Goal: Task Accomplishment & Management: Manage account settings

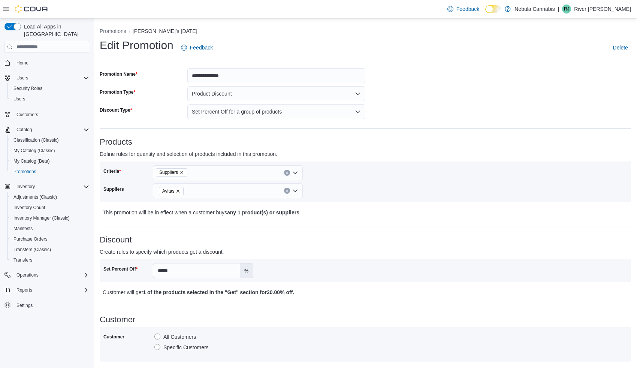
scroll to position [6, 0]
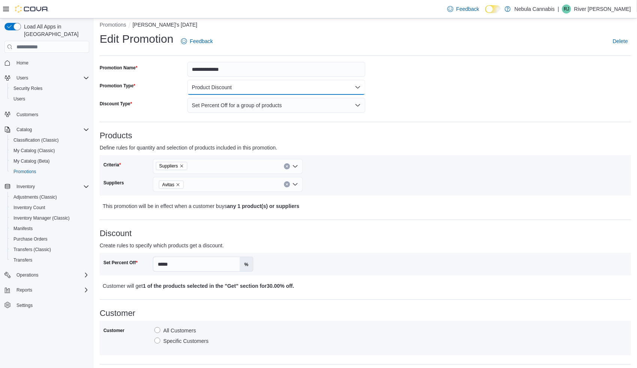
click at [237, 88] on button "Product Discount" at bounding box center [276, 87] width 178 height 15
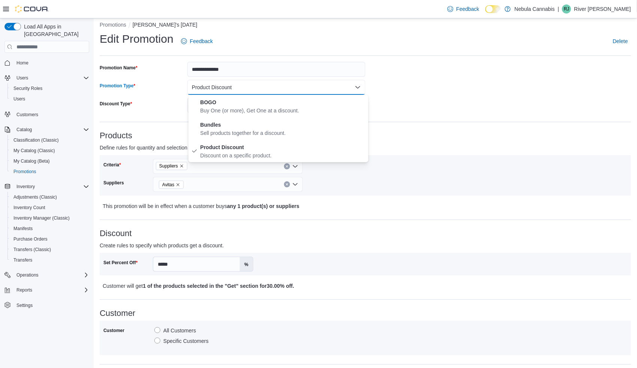
click at [237, 88] on button "Product Discount" at bounding box center [276, 87] width 178 height 15
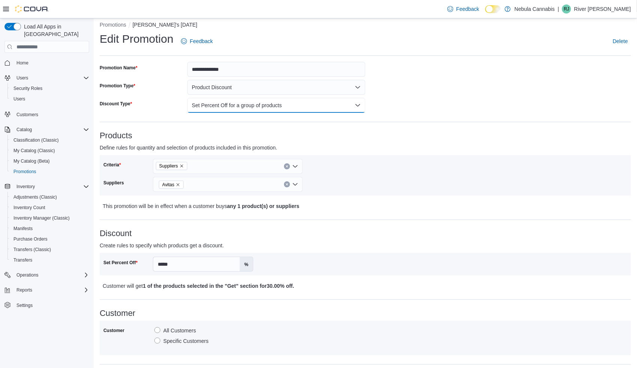
click at [249, 111] on button "Set Percent Off for a group of products" at bounding box center [276, 105] width 178 height 15
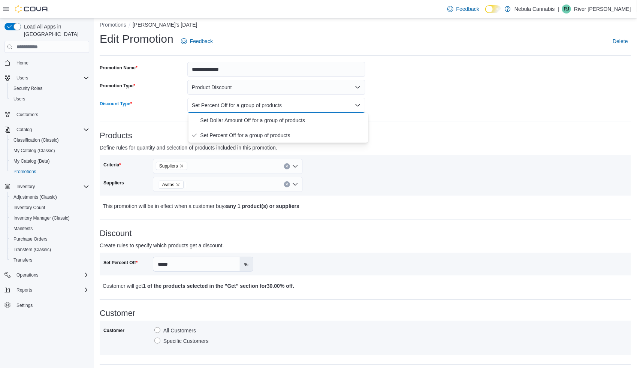
click at [249, 111] on button "Set Percent Off for a group of products" at bounding box center [276, 105] width 178 height 15
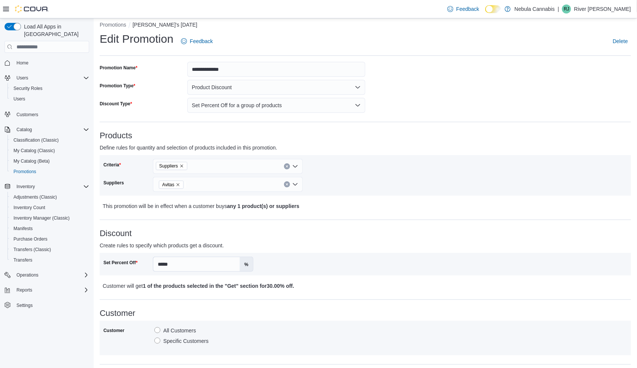
click at [354, 138] on h3 "Products" at bounding box center [365, 135] width 531 height 9
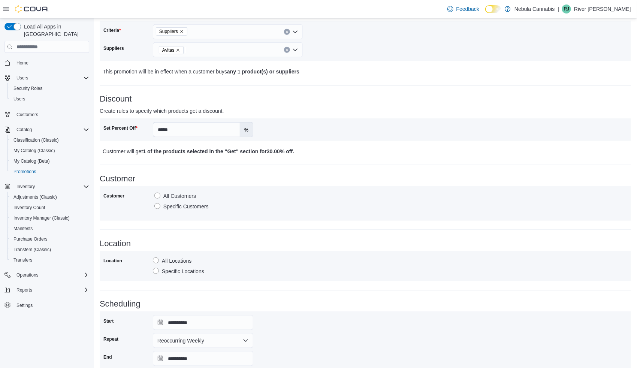
scroll to position [253, 0]
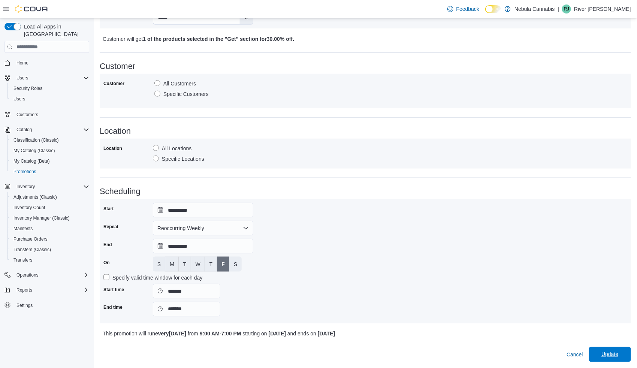
click at [627, 353] on span "Update" at bounding box center [610, 354] width 33 height 15
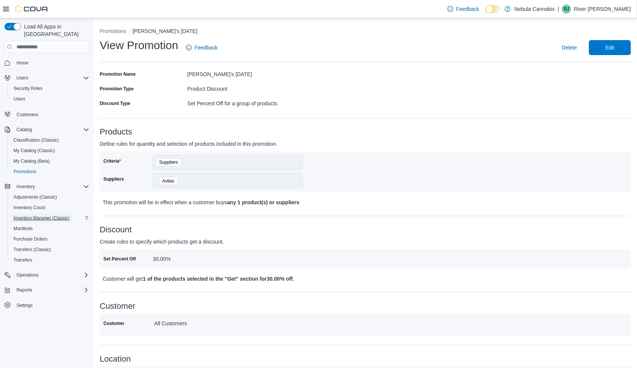
click at [44, 214] on span "Inventory Manager (Classic)" at bounding box center [41, 218] width 56 height 9
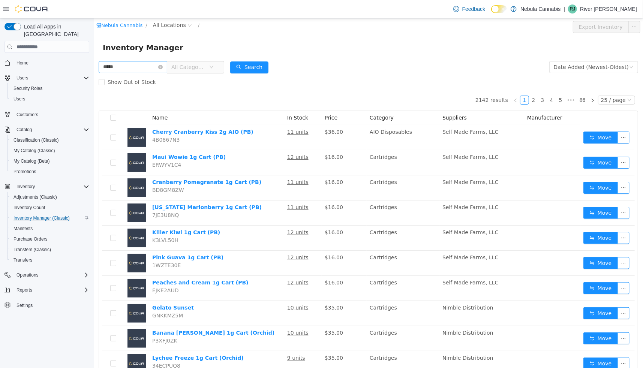
type input "*****"
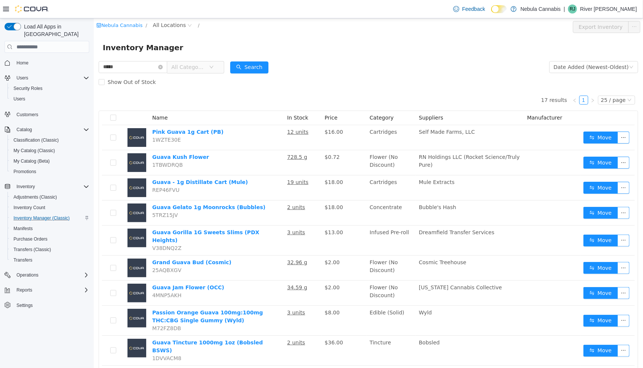
click at [197, 69] on span "All Categories" at bounding box center [188, 66] width 34 height 7
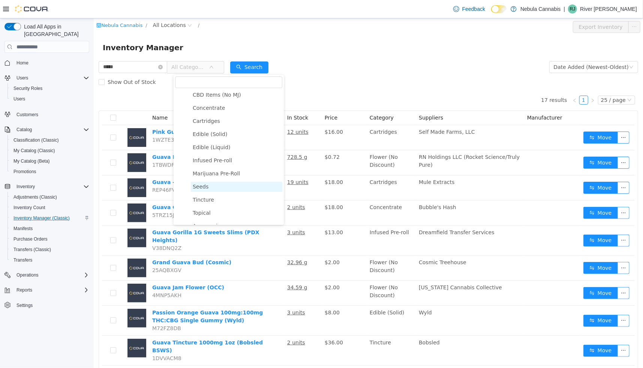
scroll to position [37, 0]
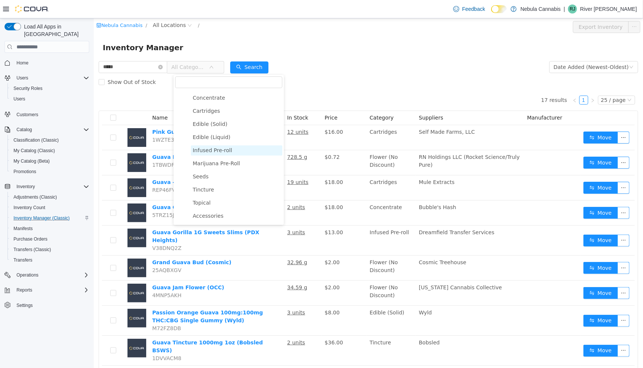
click at [228, 150] on span "Infused Pre-roll" at bounding box center [235, 150] width 91 height 10
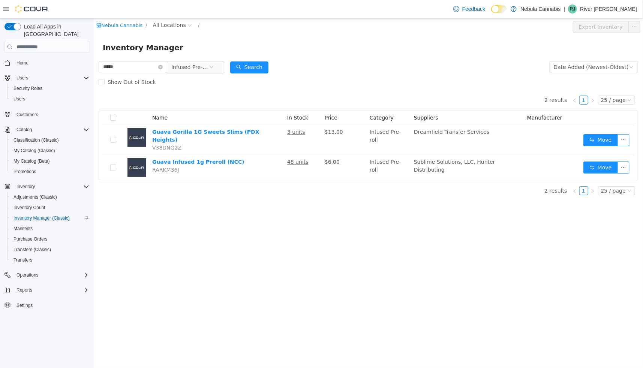
click at [356, 66] on form "***** Infused Pre-roll Date Added (Newest-Oldest) Search Show Out of Stock" at bounding box center [367, 75] width 539 height 30
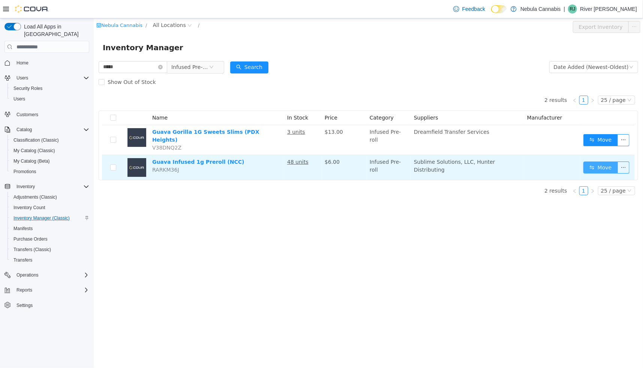
click at [597, 162] on button "Move" at bounding box center [600, 168] width 34 height 12
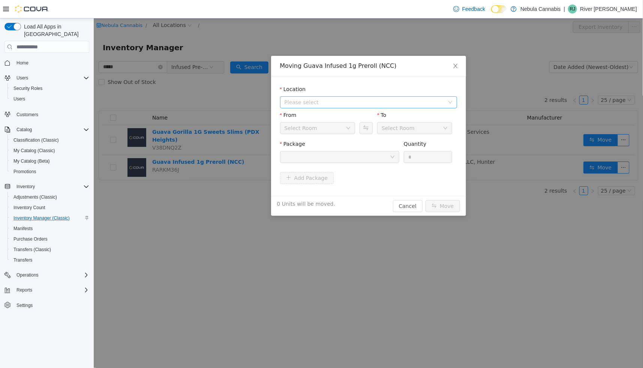
click at [332, 106] on span "Please select" at bounding box center [365, 102] width 163 height 11
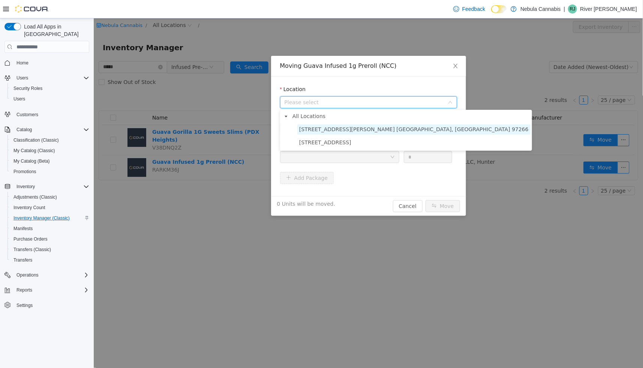
click at [336, 127] on span "11605 SE Powell Blvd. Portland, OR 97266" at bounding box center [413, 129] width 229 height 6
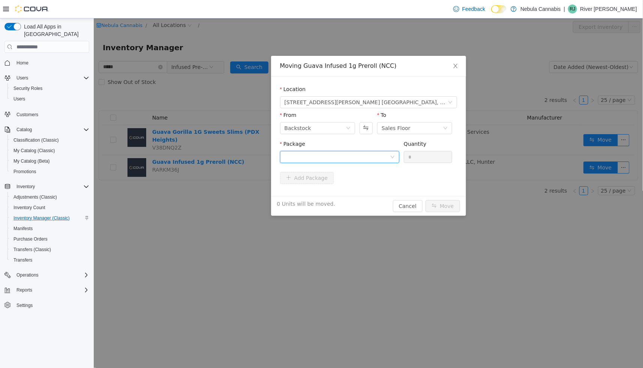
click at [332, 162] on div at bounding box center [336, 156] width 105 height 11
click at [328, 185] on strong "1A401030000D995000064994" at bounding box center [328, 184] width 89 height 6
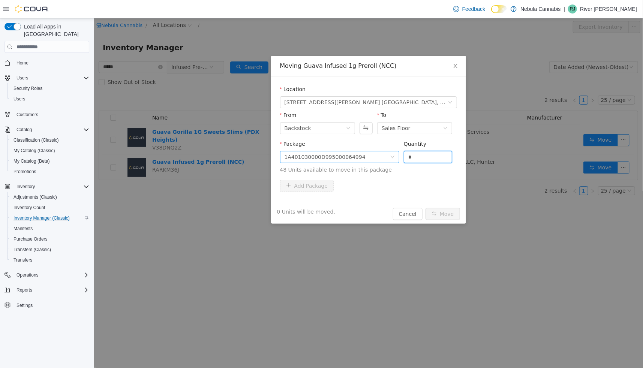
drag, startPoint x: 420, startPoint y: 154, endPoint x: 383, endPoint y: 159, distance: 38.3
click at [383, 159] on span "Package 1A401030000D995000064994 Quantity * 48 Units available to move in this …" at bounding box center [368, 157] width 177 height 33
type input "**"
click at [441, 212] on button "Move" at bounding box center [442, 214] width 34 height 12
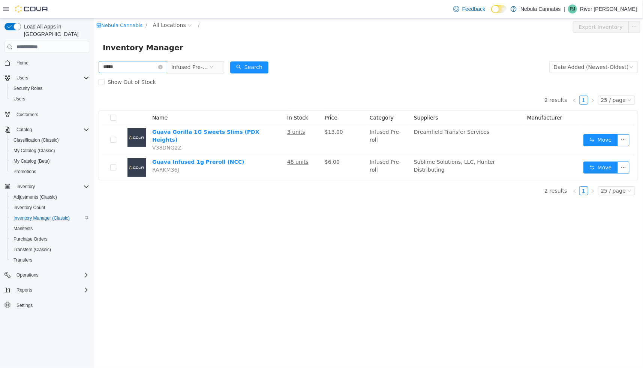
click at [162, 69] on icon "icon: close-circle" at bounding box center [160, 67] width 4 height 4
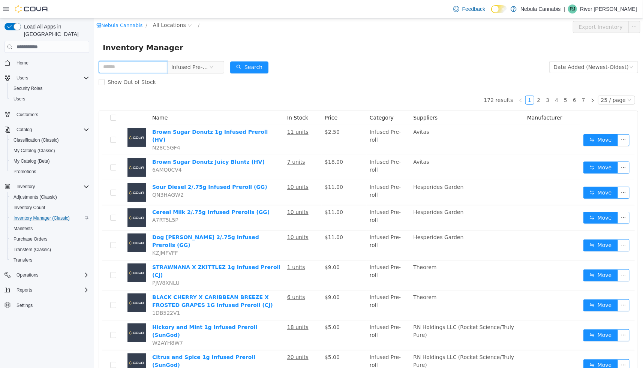
click at [141, 73] on input "text" at bounding box center [132, 67] width 69 height 12
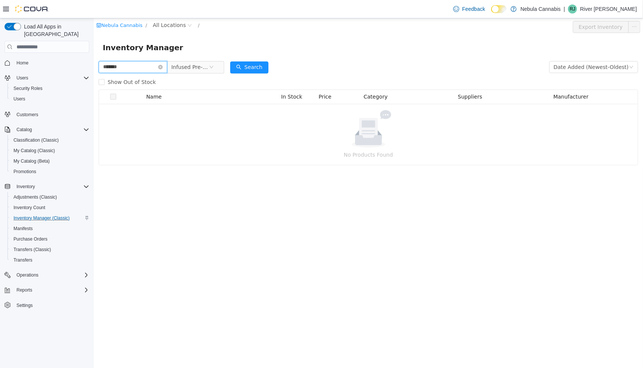
click at [115, 67] on input "*******" at bounding box center [132, 67] width 69 height 12
click at [218, 61] on span "Infused Pre-roll" at bounding box center [191, 67] width 51 height 12
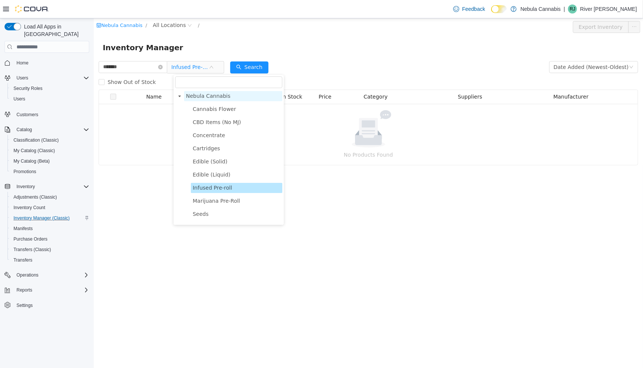
click at [224, 93] on span "Nebula Cannabis" at bounding box center [208, 96] width 45 height 6
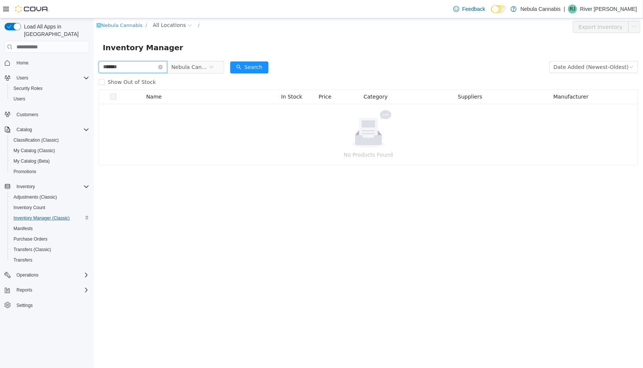
click at [147, 71] on input "*******" at bounding box center [132, 67] width 69 height 12
type input "*******"
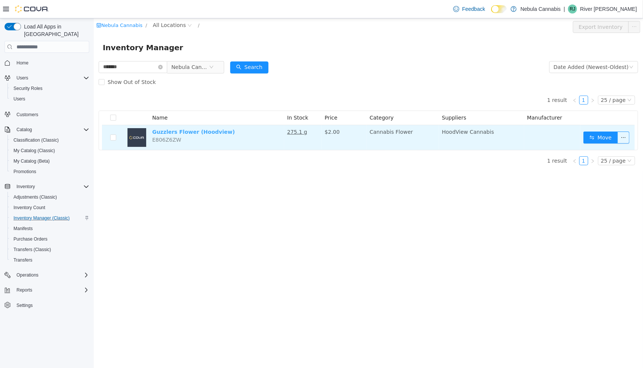
click at [194, 131] on link "Guzzlers Flower (Hoodview)" at bounding box center [193, 132] width 82 height 6
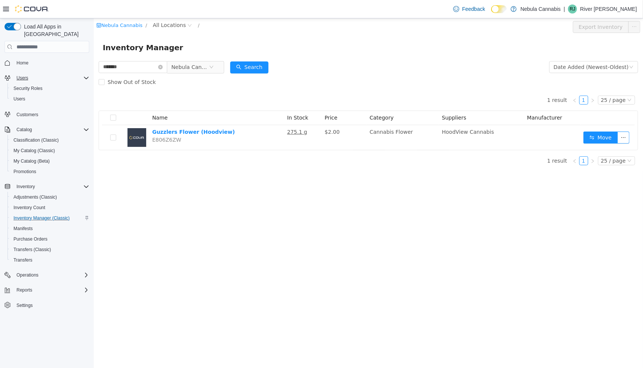
click at [31, 73] on div "Users" at bounding box center [51, 77] width 76 height 9
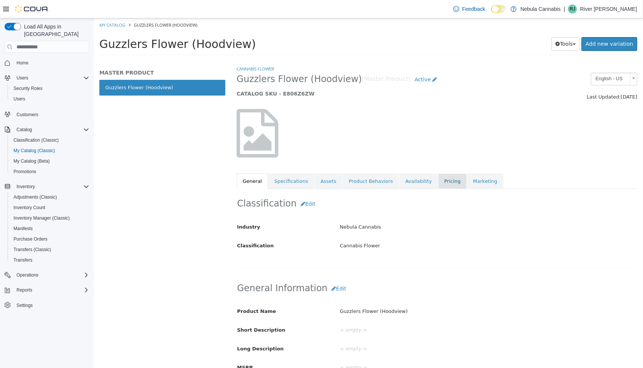
click at [438, 181] on link "Pricing" at bounding box center [452, 182] width 28 height 16
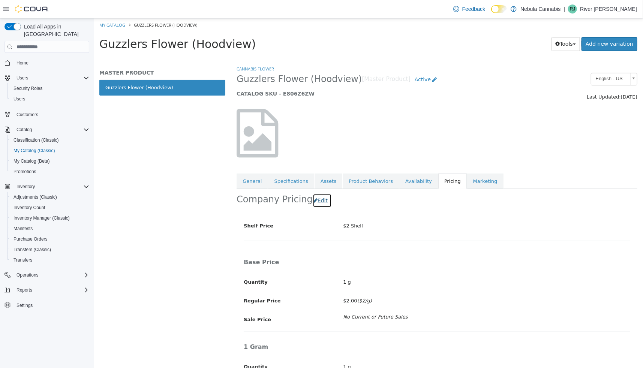
click at [316, 202] on button "Edit" at bounding box center [321, 201] width 19 height 14
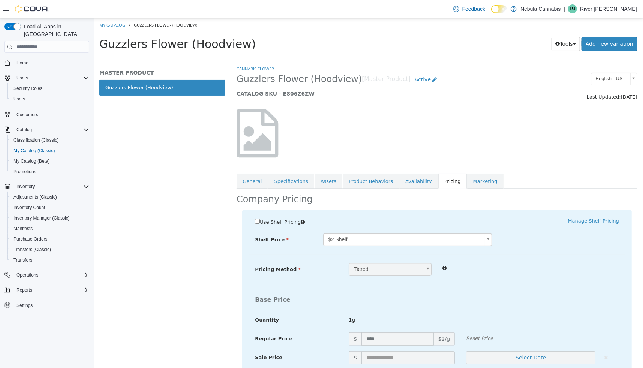
click at [278, 224] on span "Use Shelf Pricing" at bounding box center [279, 222] width 41 height 6
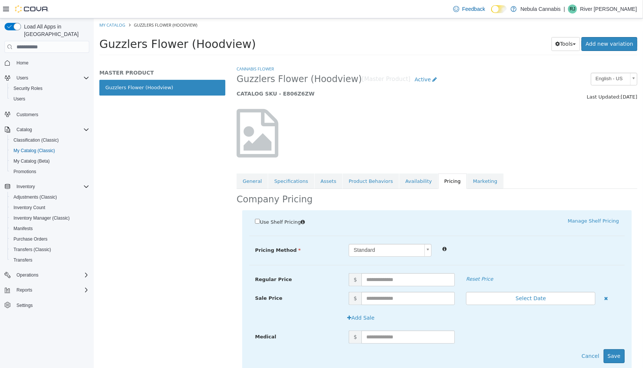
click at [278, 224] on span "Use Shelf Pricing" at bounding box center [279, 222] width 41 height 6
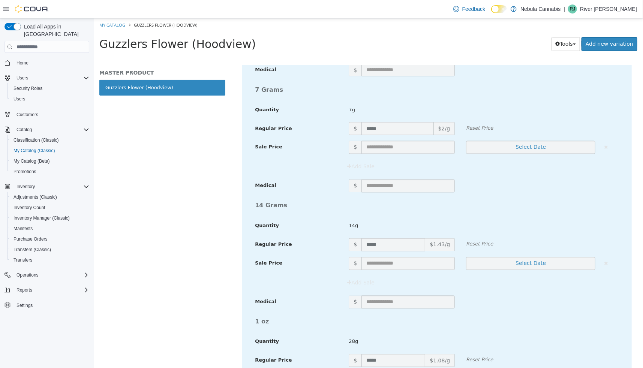
scroll to position [775, 0]
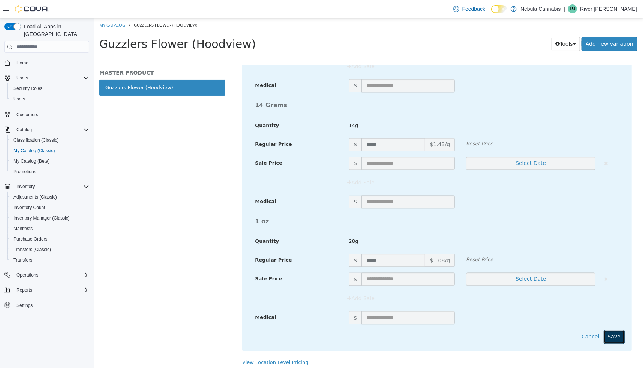
click at [614, 335] on button "Save" at bounding box center [613, 337] width 21 height 14
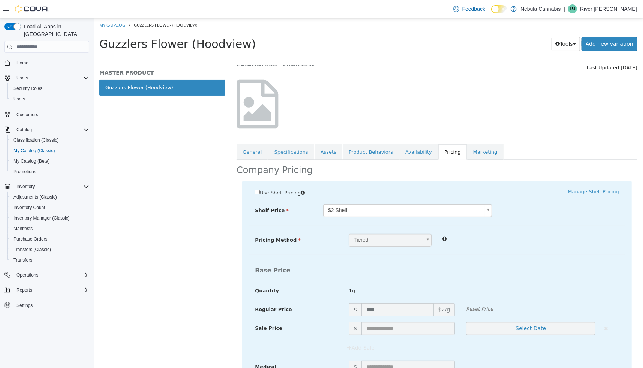
scroll to position [0, 13]
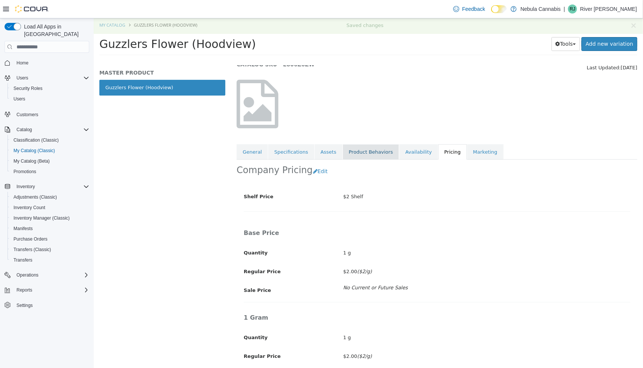
click at [352, 158] on link "Product Behaviors" at bounding box center [370, 152] width 56 height 16
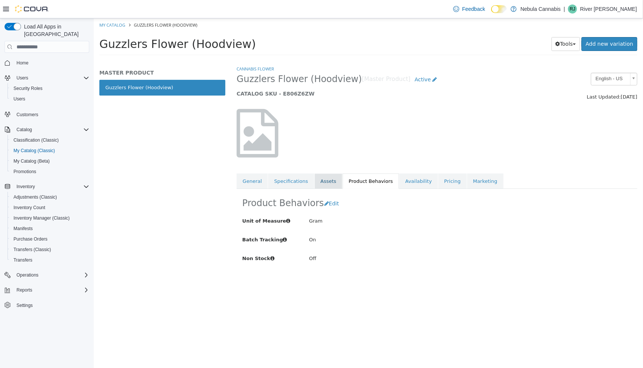
click at [322, 184] on link "Assets" at bounding box center [328, 182] width 28 height 16
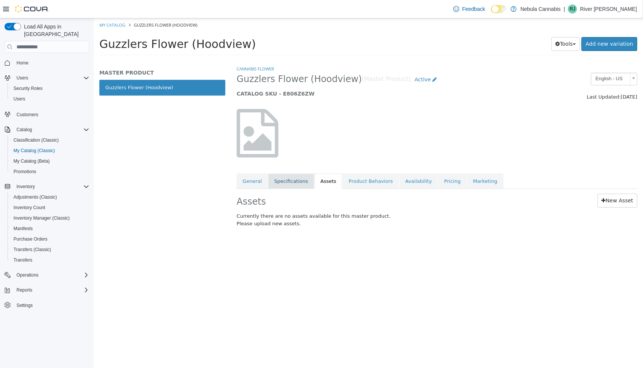
click at [284, 188] on link "Specifications" at bounding box center [291, 182] width 46 height 16
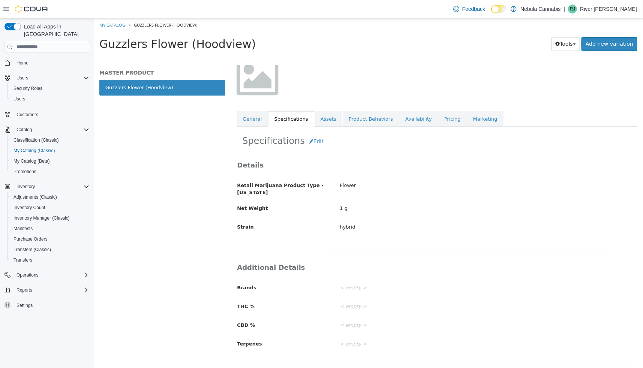
scroll to position [64, 0]
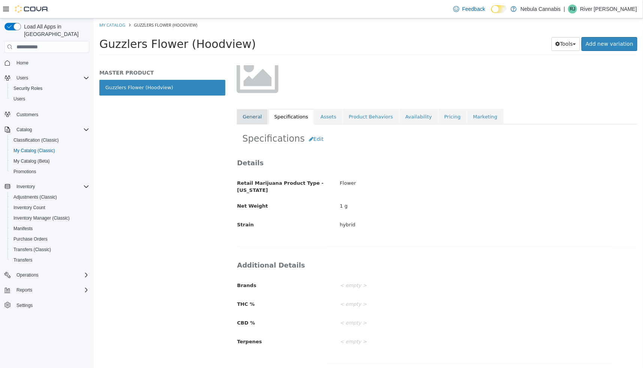
click at [256, 114] on link "General" at bounding box center [251, 117] width 31 height 16
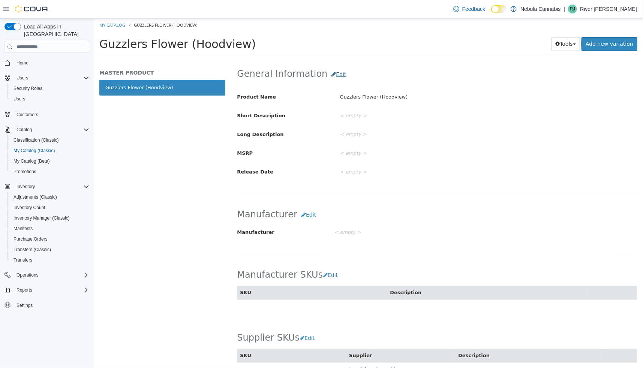
scroll to position [349, 0]
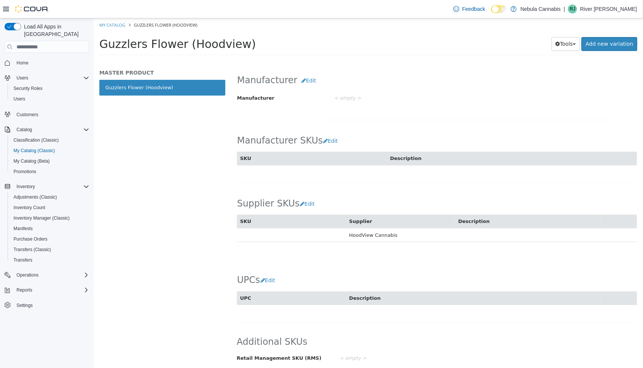
click at [413, 126] on div "Manufacturer SKUs Edit SKU Description Cancel Save" at bounding box center [436, 145] width 400 height 39
